Goal: Task Accomplishment & Management: Complete application form

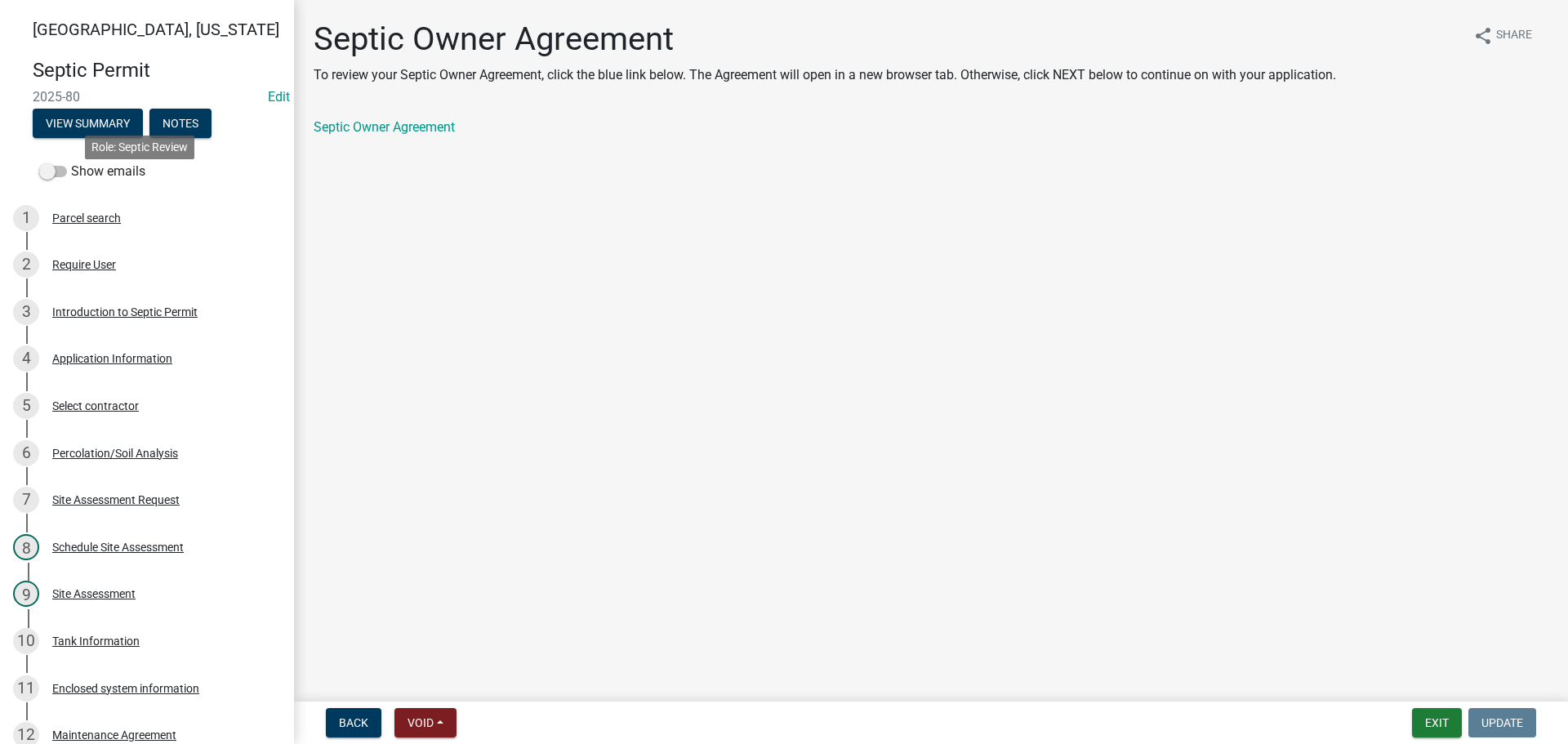
scroll to position [825, 0]
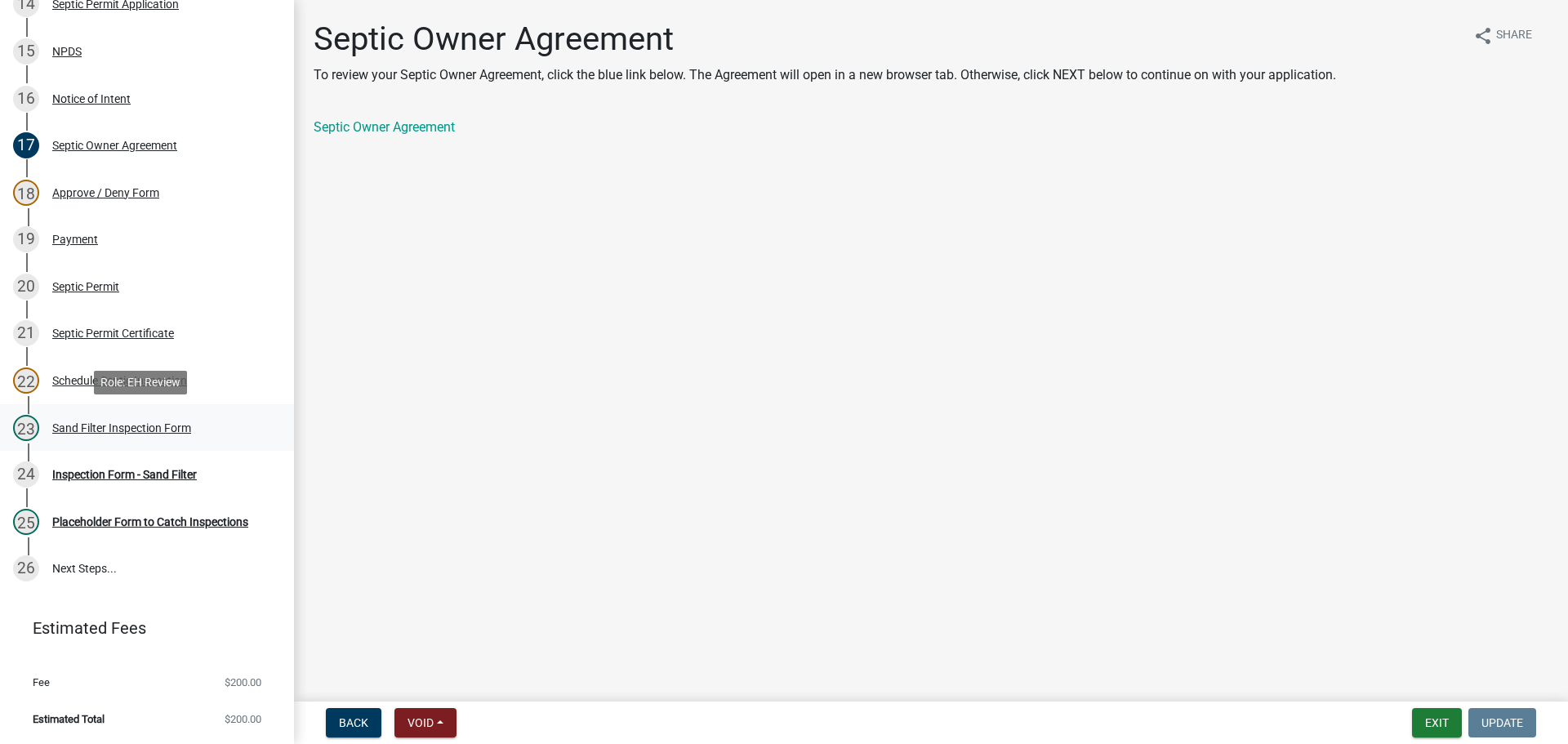
click at [106, 419] on div "23 Sand Filter Inspection Form" at bounding box center [140, 427] width 255 height 26
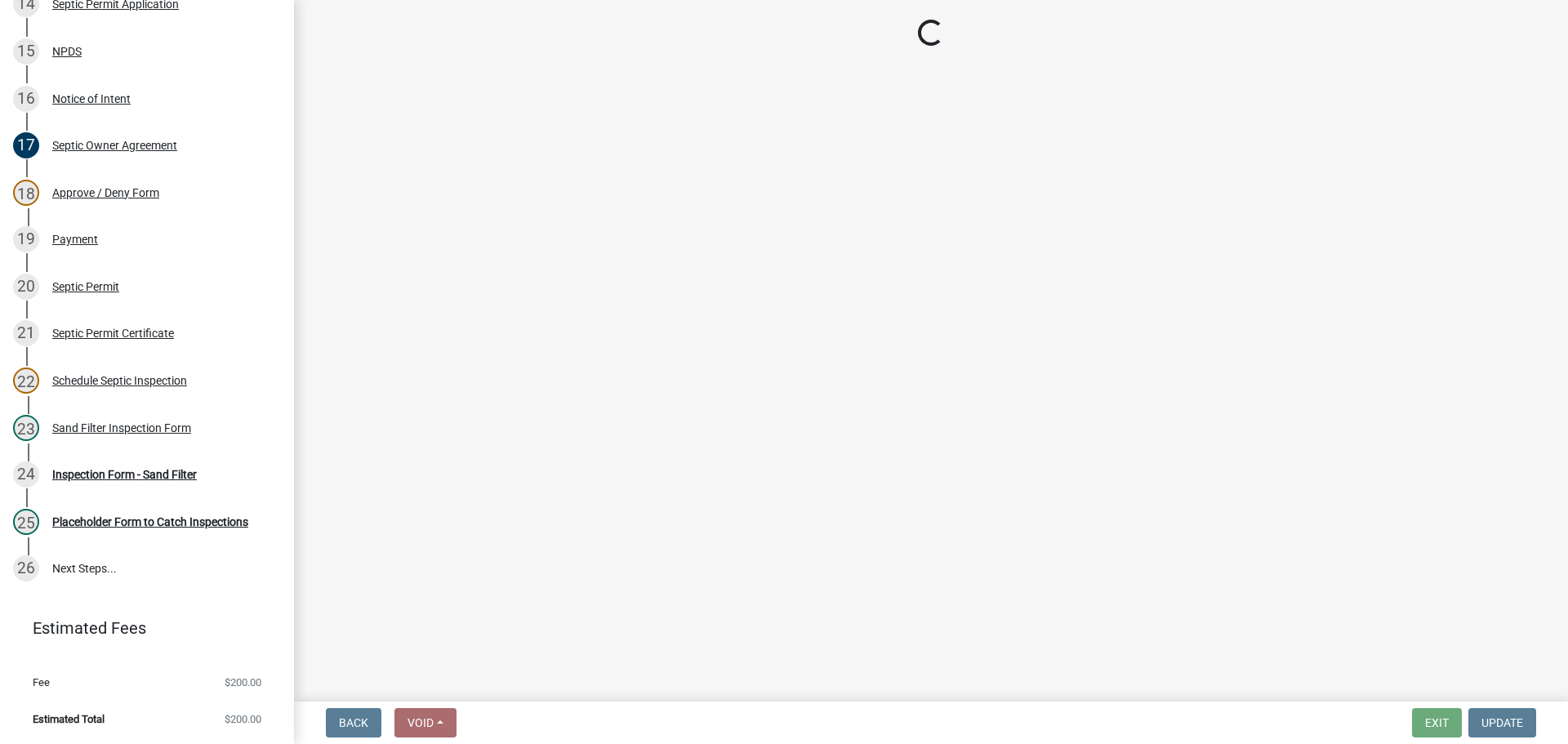
select select "ccc3feb4-466f-4227-91e9-914ee9242bae"
select select "dbe3a1b9-a4b3-48fa-b9c0-fee70399abae"
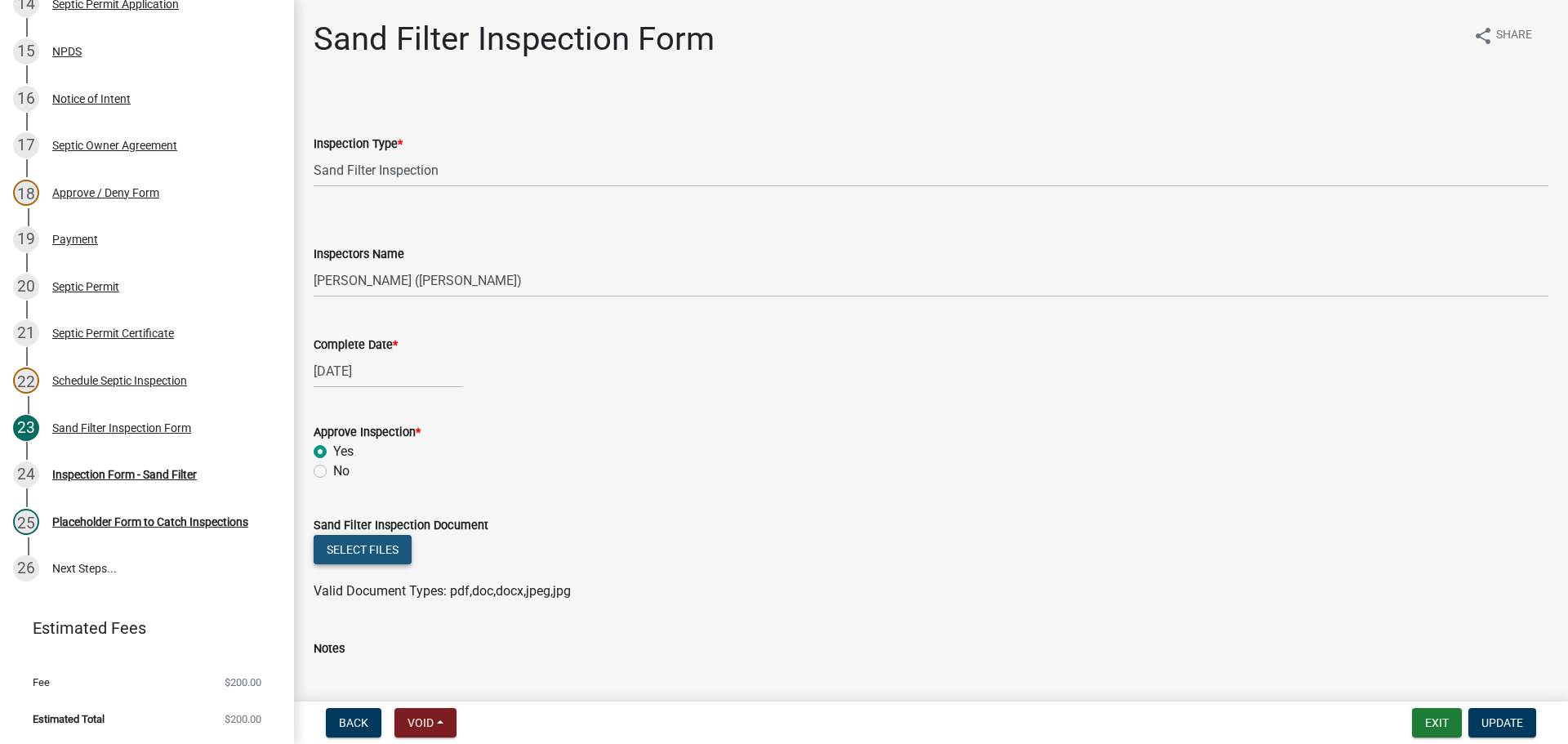
click at [359, 547] on button "Select files" at bounding box center [362, 549] width 98 height 29
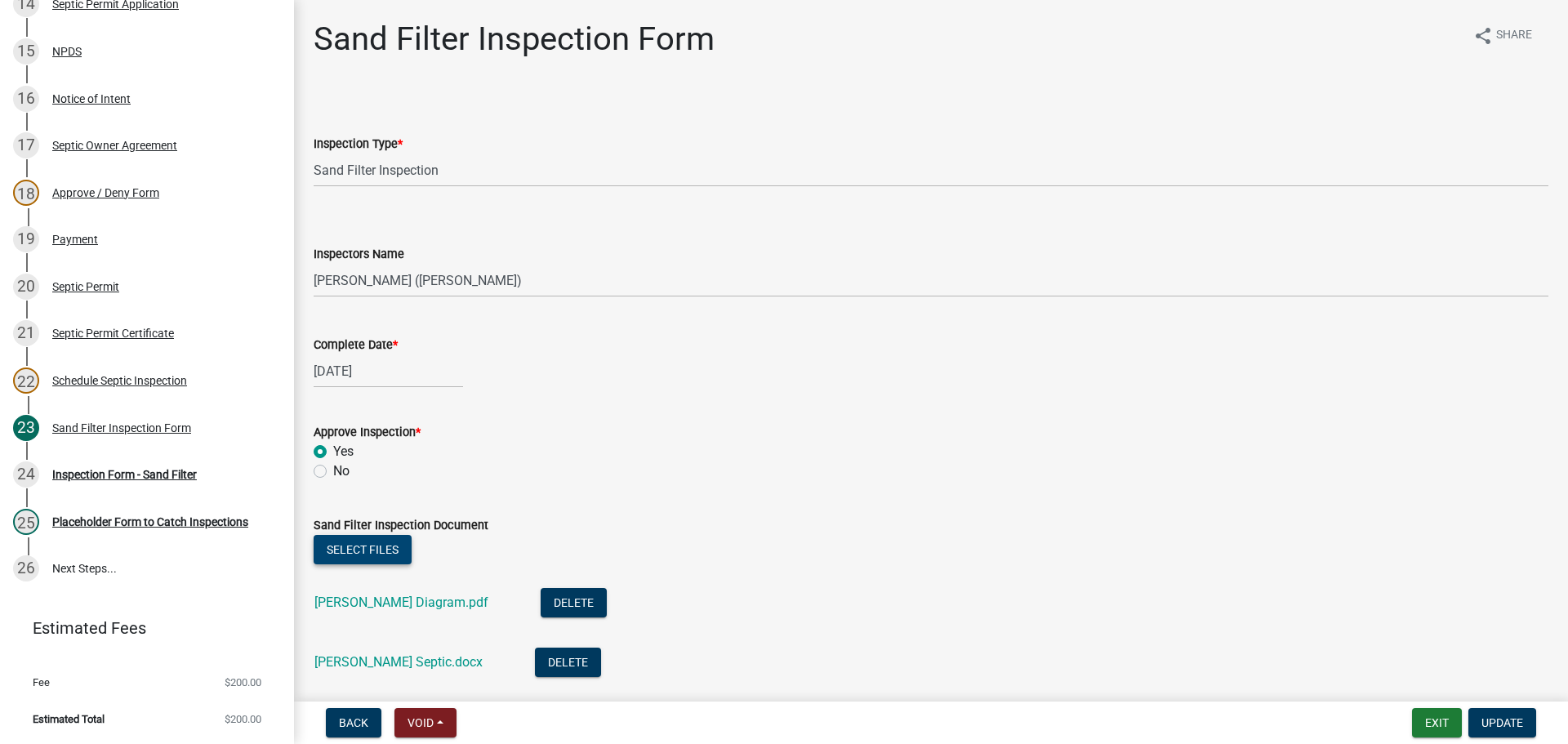
scroll to position [163, 0]
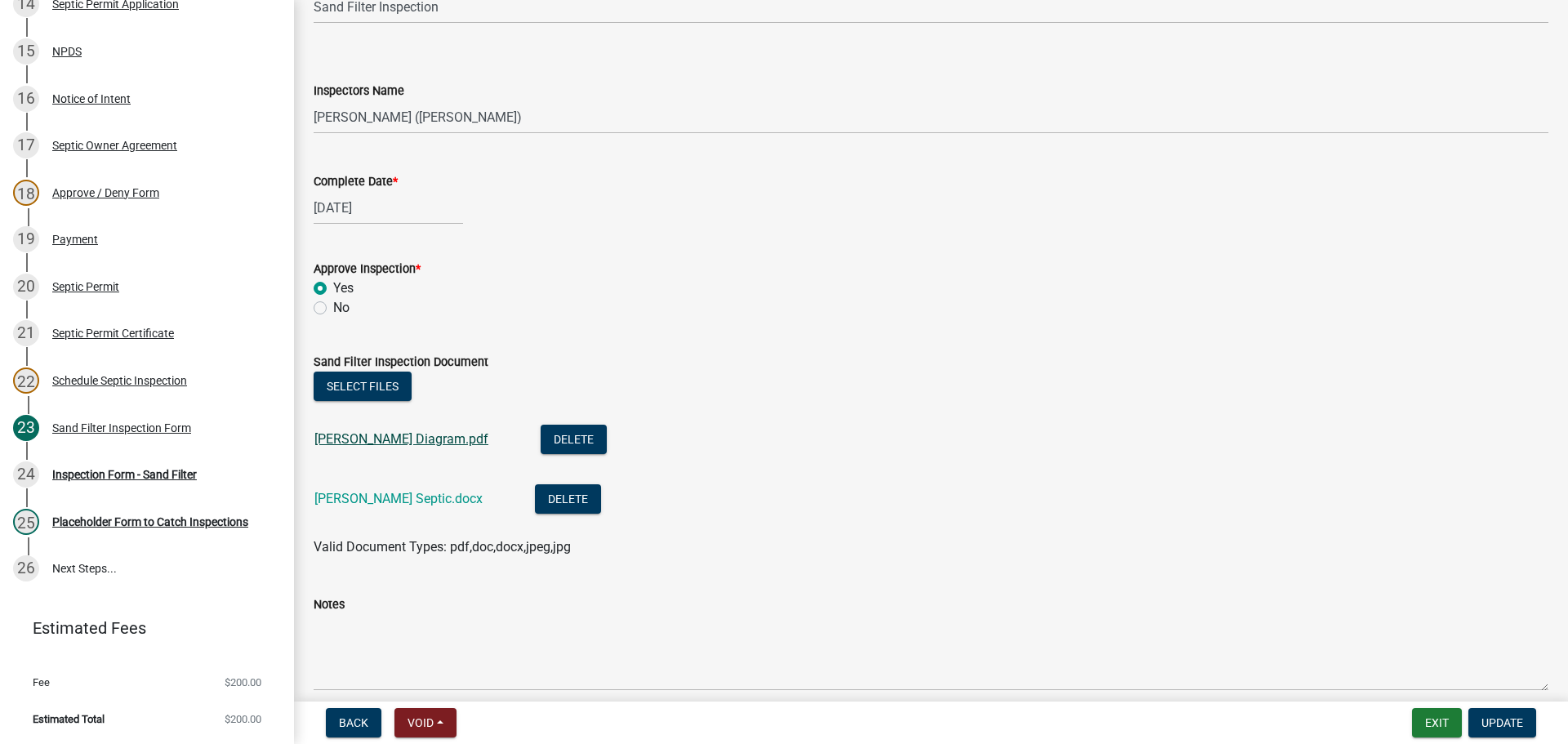
click at [365, 435] on link "[PERSON_NAME] Diagram.pdf" at bounding box center [401, 439] width 174 height 15
click at [377, 499] on link "[PERSON_NAME] Septic.docx" at bounding box center [399, 499] width 168 height 15
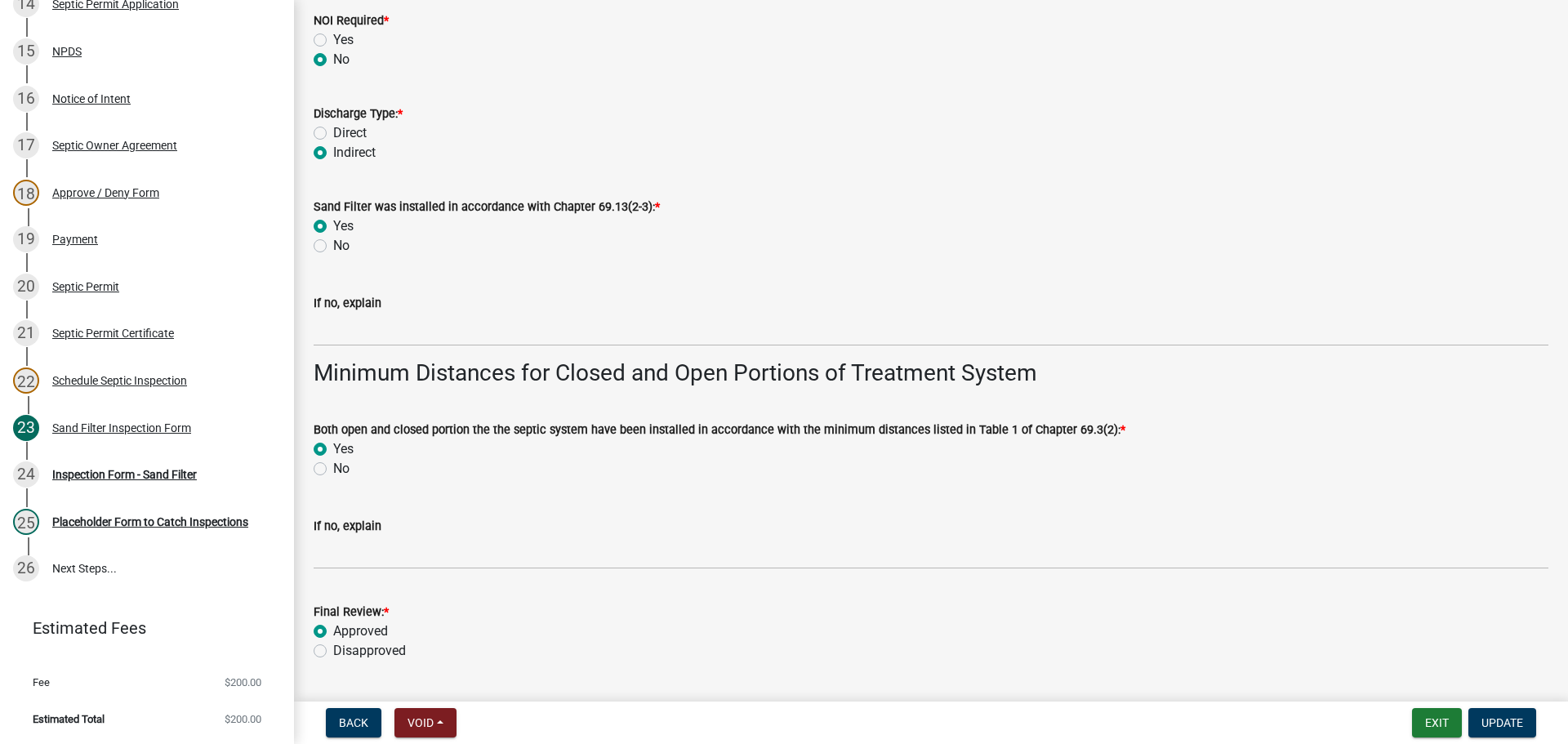
scroll to position [3359, 0]
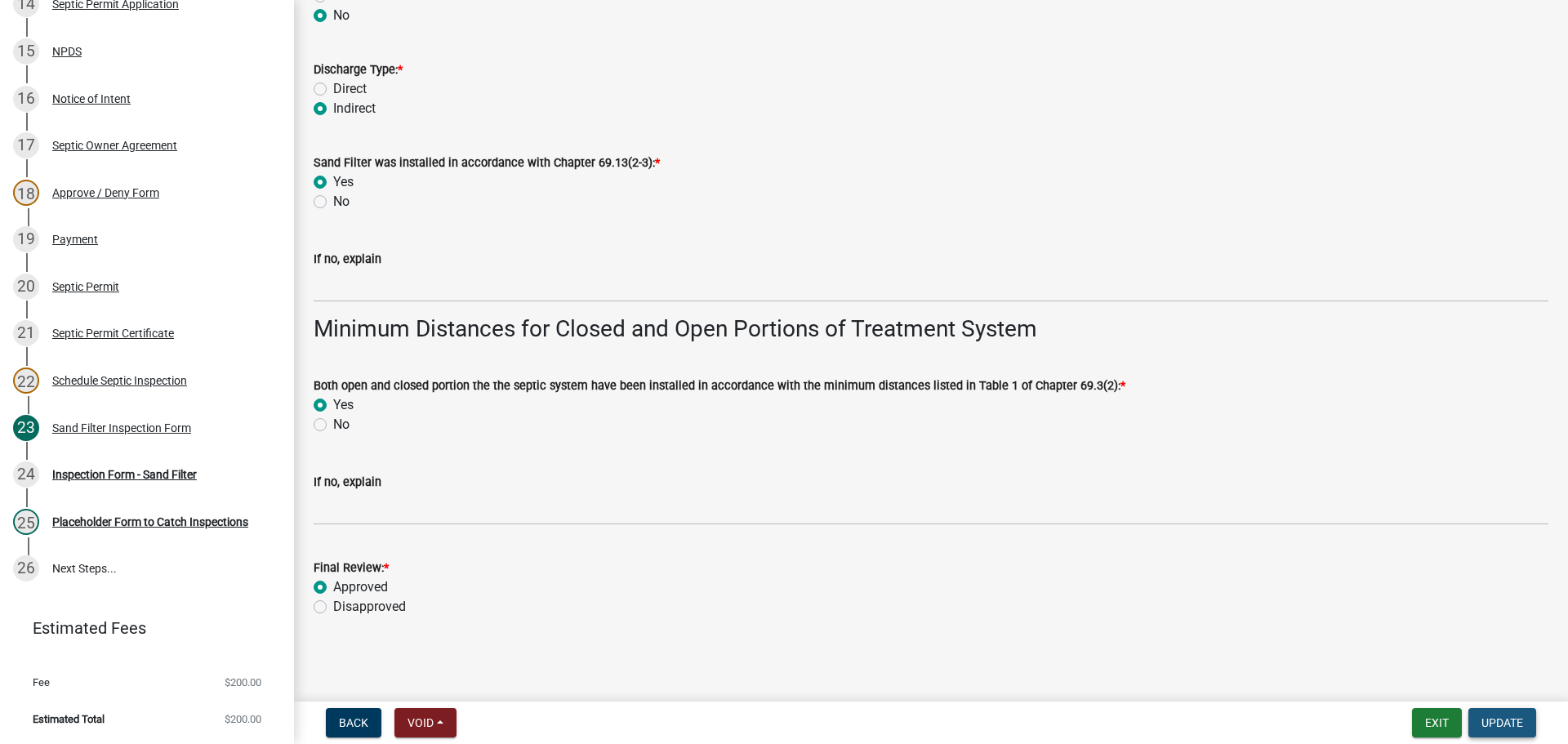
click at [1498, 721] on span "Update" at bounding box center [1502, 723] width 42 height 13
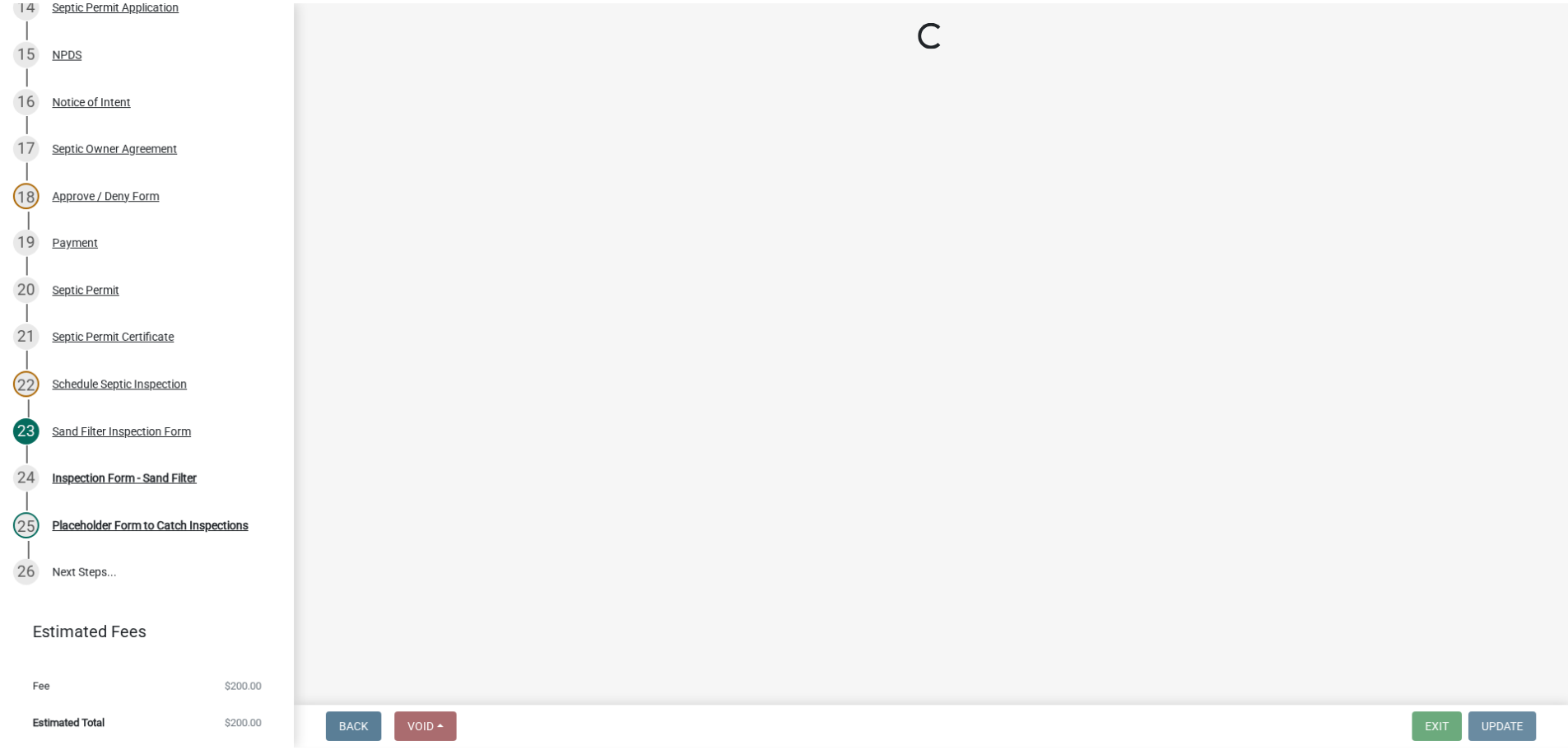
scroll to position [0, 0]
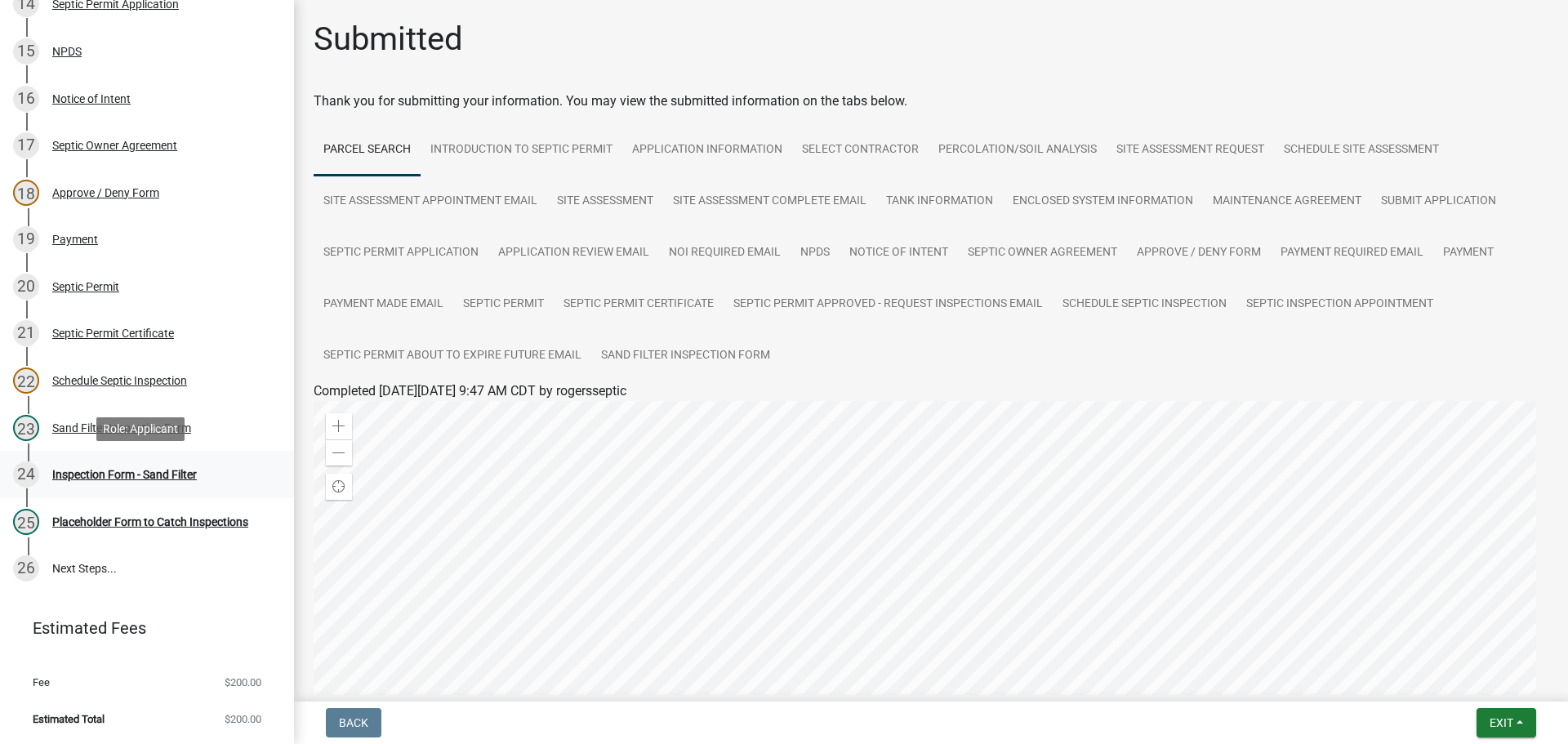
click at [121, 469] on div "Inspection Form - Sand Filter" at bounding box center [124, 475] width 145 height 12
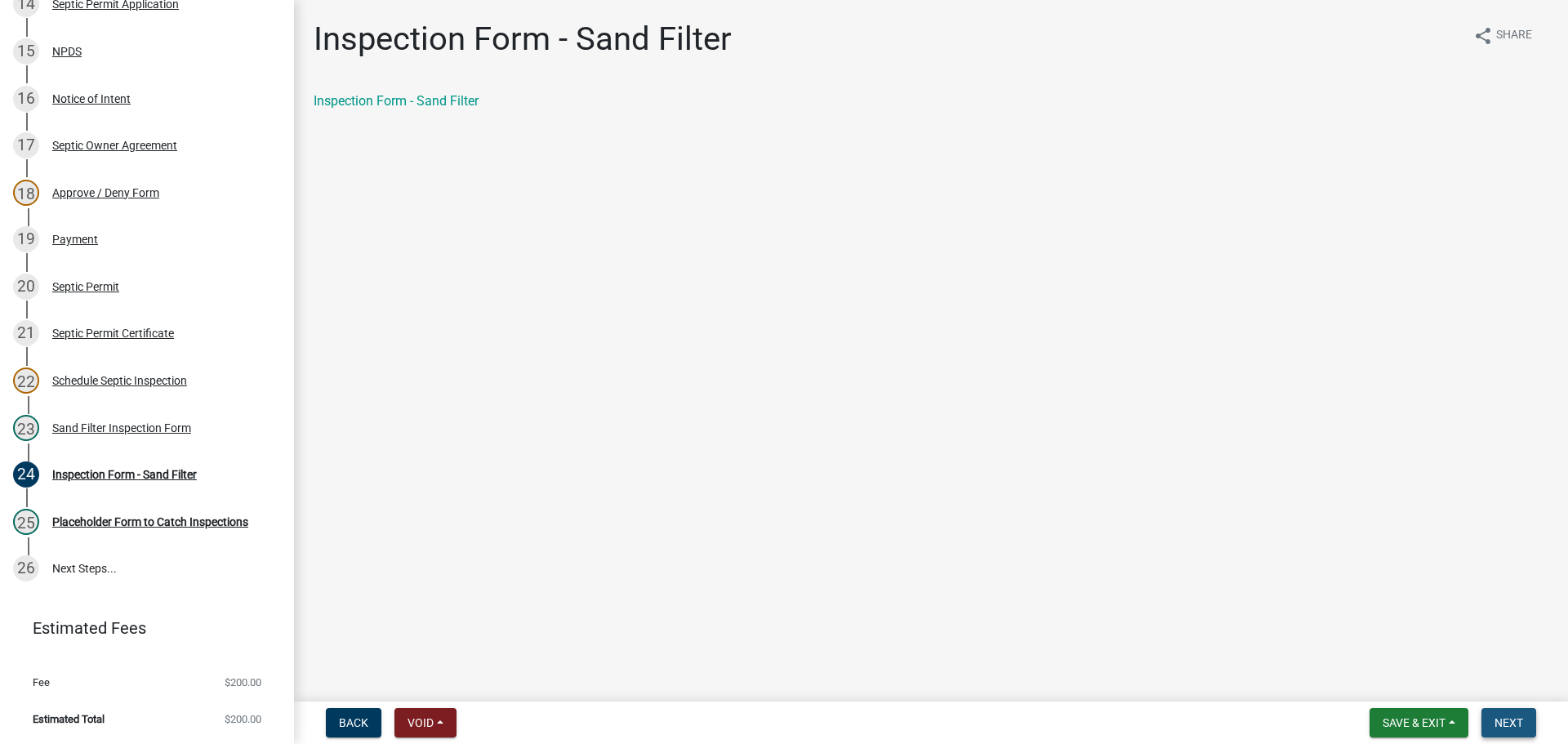
click at [1527, 717] on button "Next" at bounding box center [1508, 722] width 55 height 29
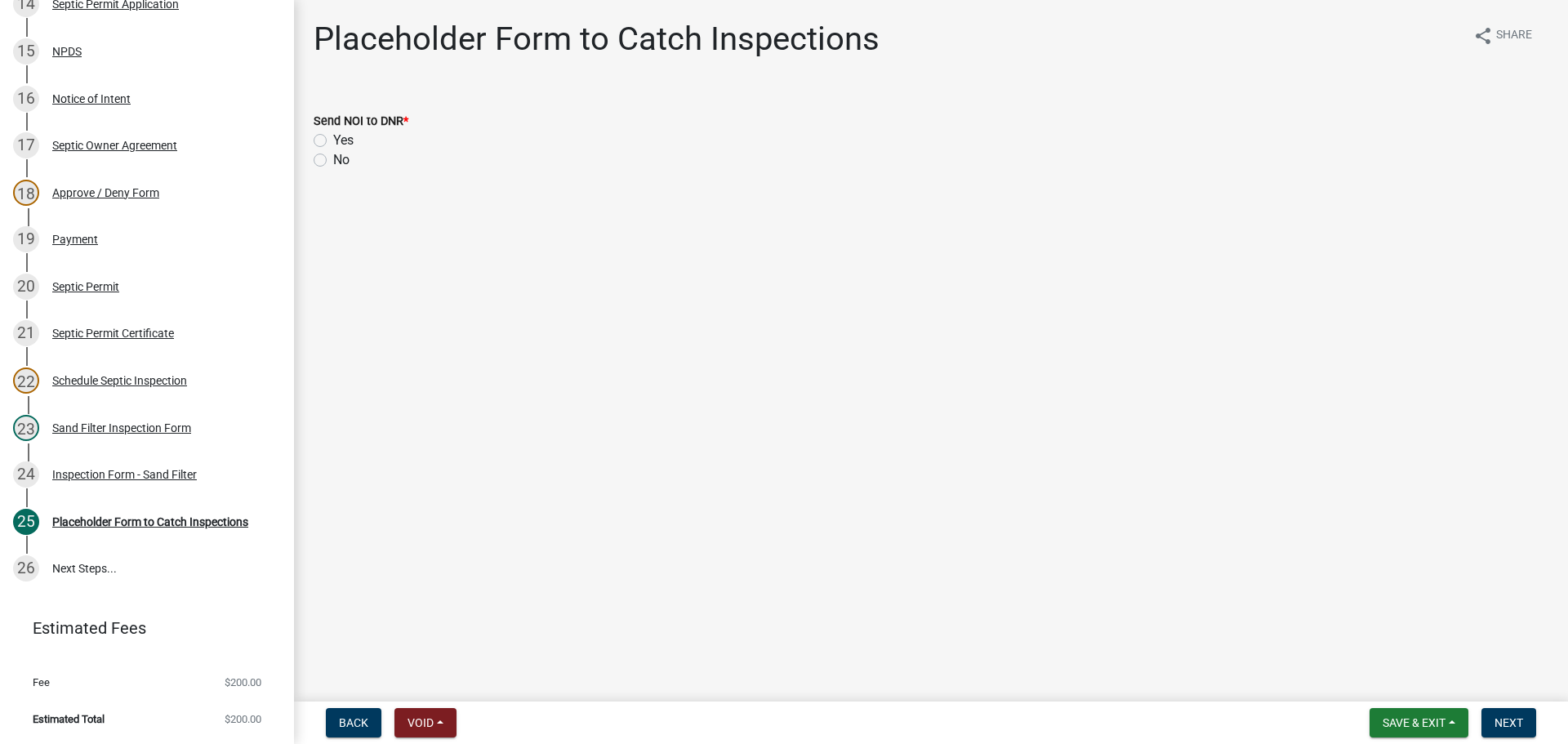
click at [333, 157] on label "No" at bounding box center [341, 160] width 16 height 19
click at [333, 157] on input "No" at bounding box center [338, 156] width 11 height 11
radio input "true"
click at [1497, 732] on button "Next" at bounding box center [1508, 722] width 55 height 29
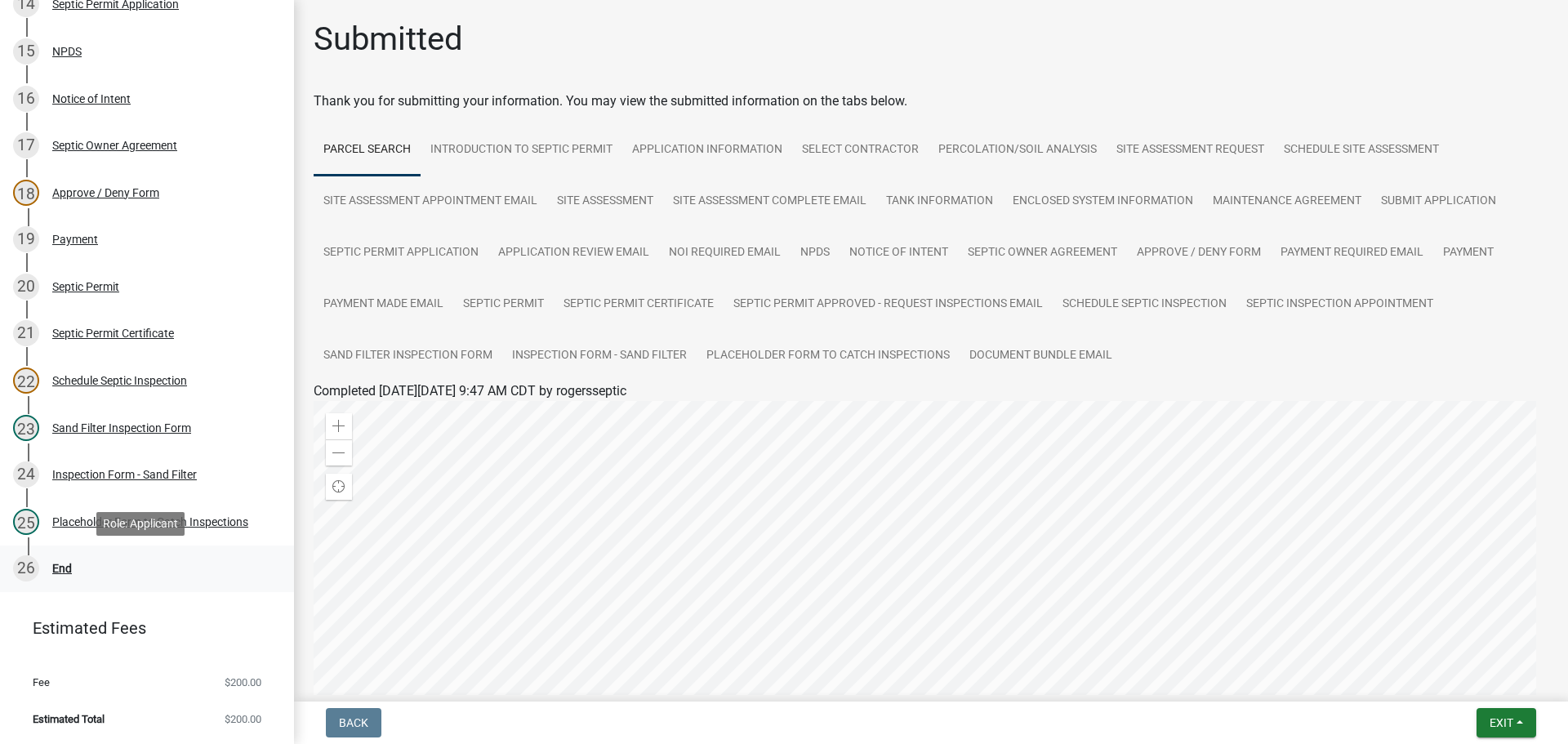
click at [62, 568] on div "End" at bounding box center [61, 568] width 19 height 12
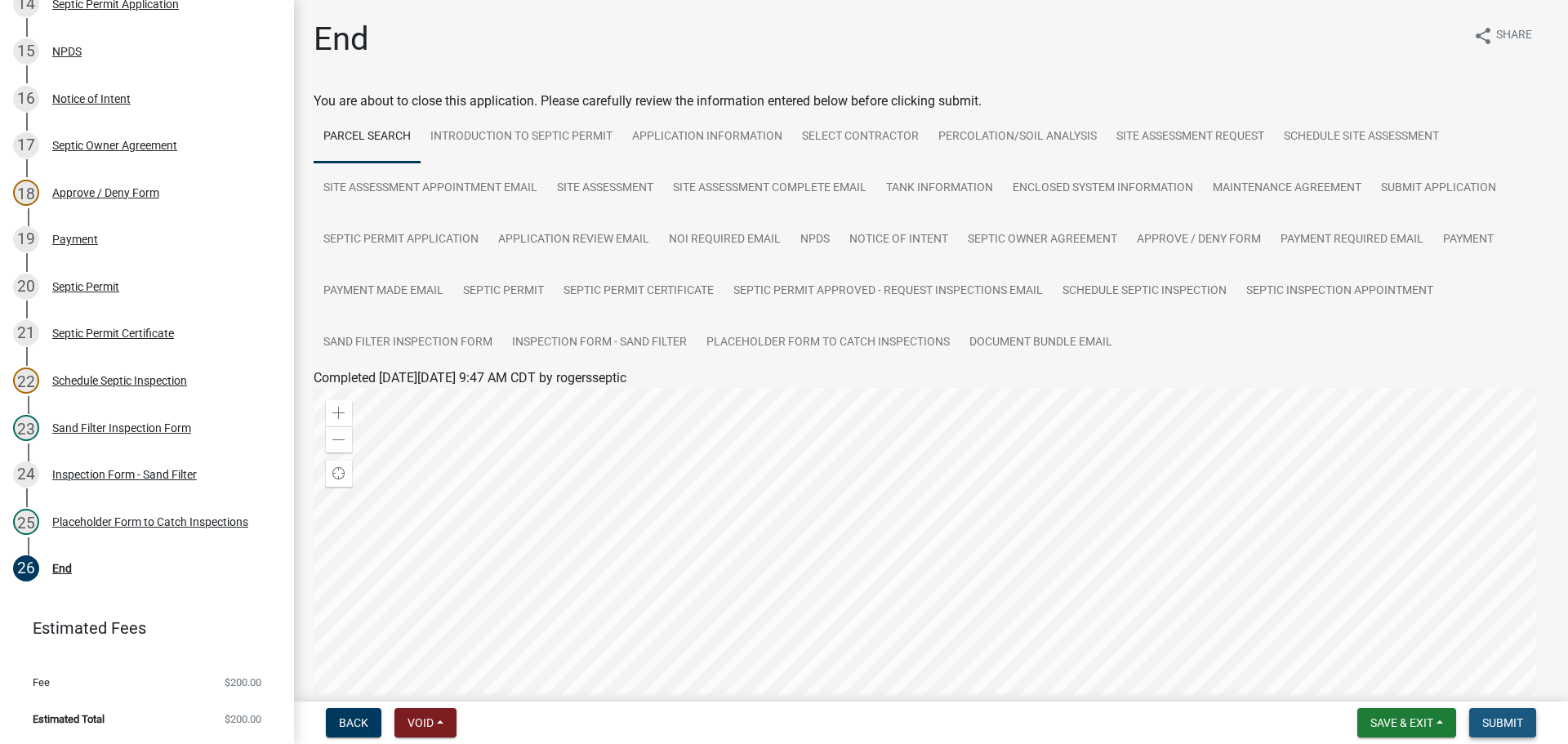
click at [1502, 720] on span "Submit" at bounding box center [1502, 723] width 41 height 13
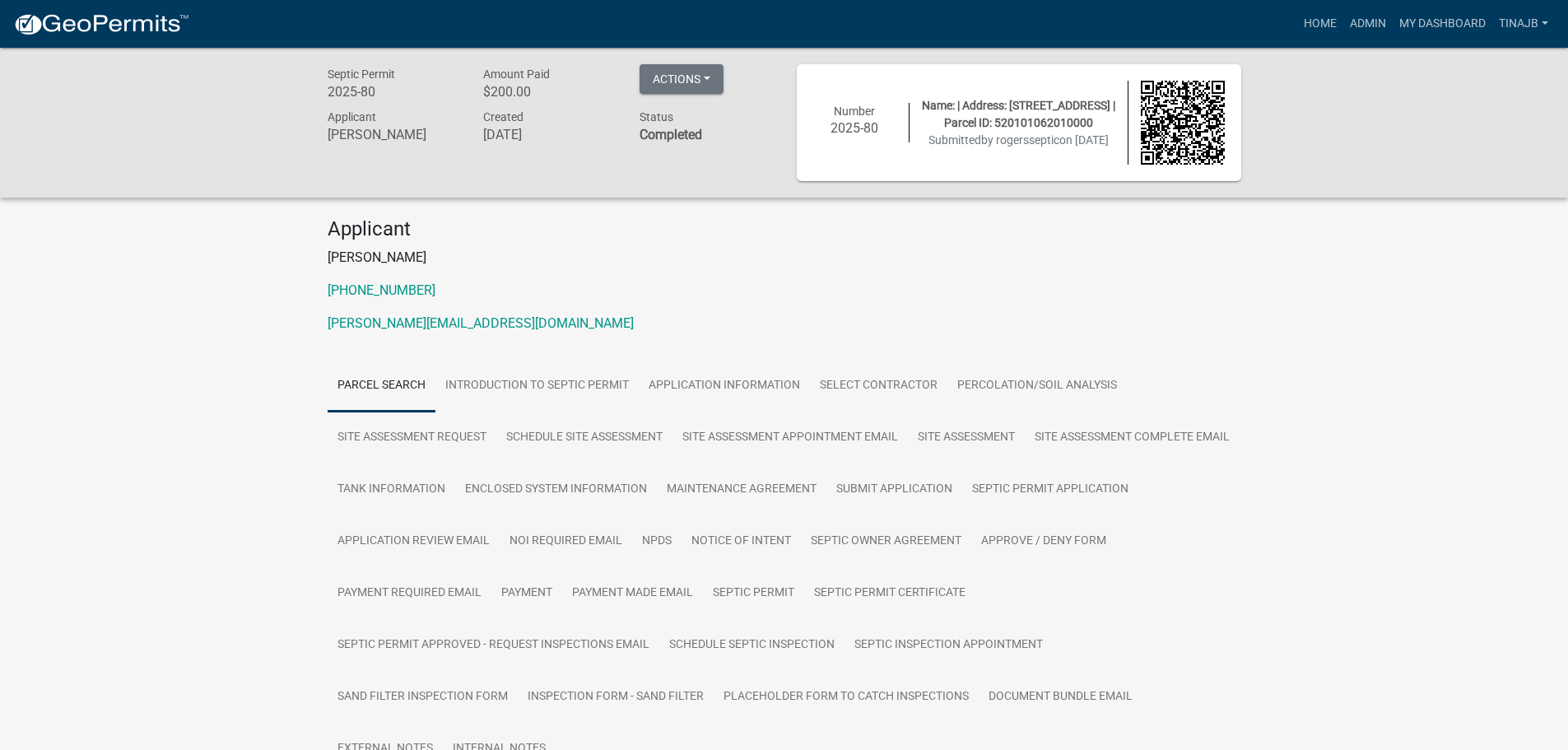
click at [630, 197] on div "Septic Permit 2025-80 Amount Paid $200.00 Actions View receipt Printer Friendly…" at bounding box center [784, 122] width 1568 height 150
